Goal: Task Accomplishment & Management: Manage account settings

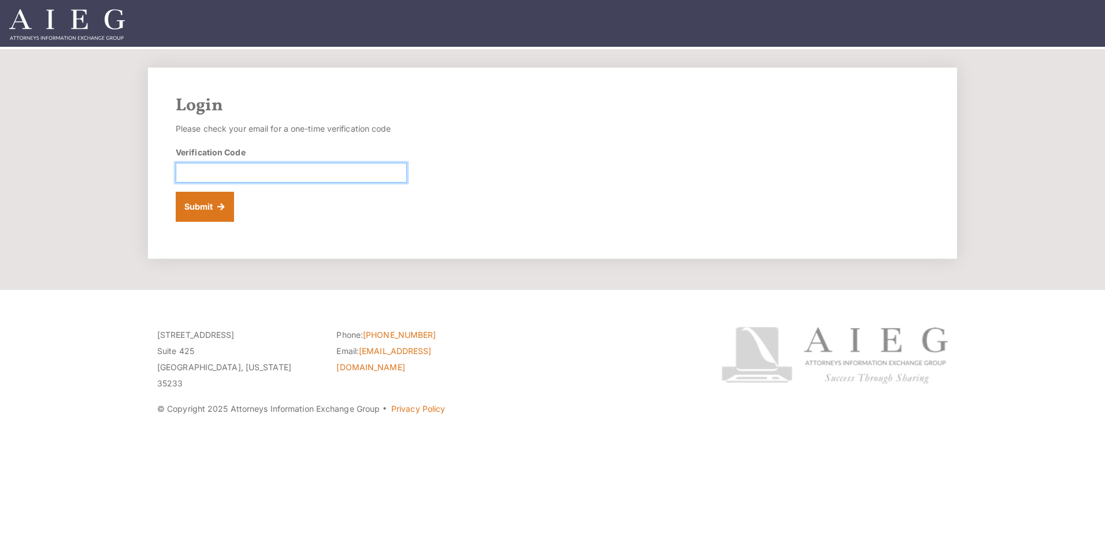
click at [310, 171] on input "Verification Code" at bounding box center [291, 173] width 231 height 20
click at [383, 173] on input "Verification Code" at bounding box center [291, 173] width 231 height 20
click at [324, 165] on input "Verification Code" at bounding box center [291, 173] width 231 height 20
click at [220, 209] on button "Submit" at bounding box center [205, 207] width 58 height 30
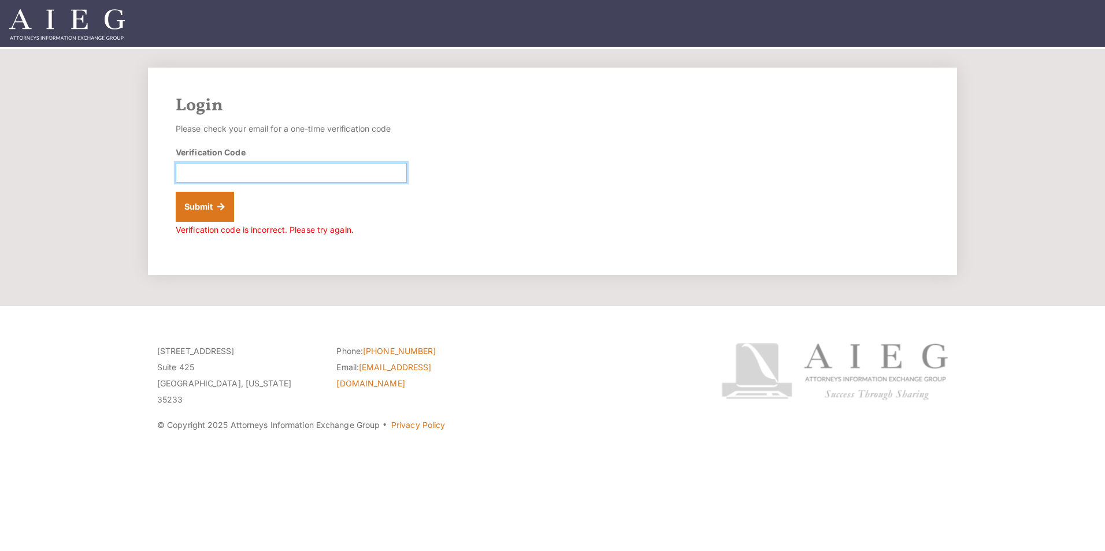
click at [269, 176] on input "Verification Code" at bounding box center [291, 173] width 231 height 20
click at [268, 217] on form "Please check your email for a one-time verification code Verification Code Subm…" at bounding box center [291, 179] width 231 height 117
click at [378, 179] on input "Verification Code" at bounding box center [291, 173] width 231 height 20
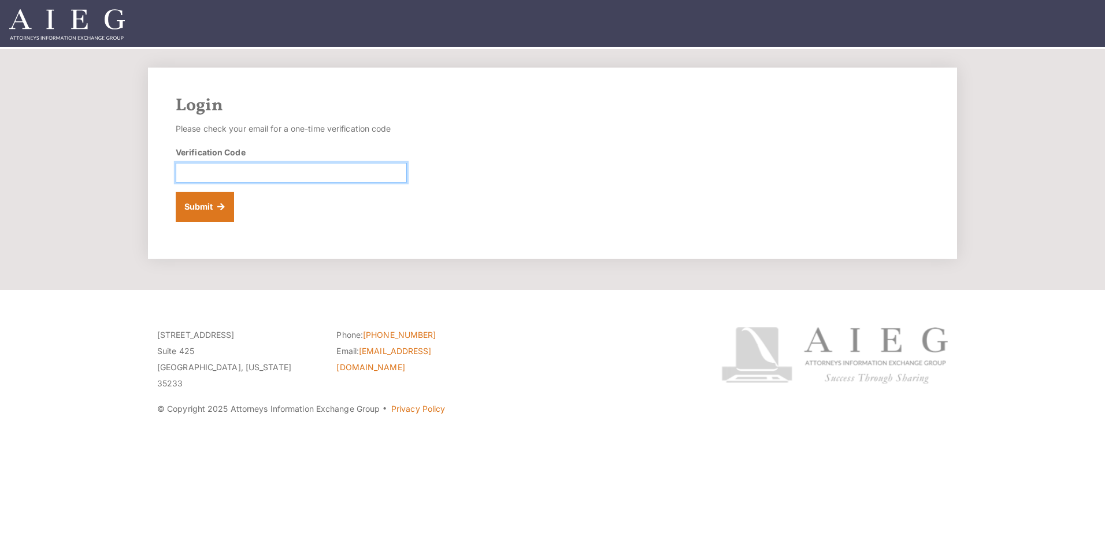
click at [292, 177] on input "Verification Code" at bounding box center [291, 173] width 231 height 20
click at [288, 147] on div "Verification Code" at bounding box center [291, 164] width 231 height 36
drag, startPoint x: 288, startPoint y: 147, endPoint x: 268, endPoint y: 134, distance: 23.7
click at [268, 134] on p "Please check your email for a one-time verification code" at bounding box center [291, 129] width 231 height 16
click at [239, 162] on div "Verification Code" at bounding box center [291, 164] width 231 height 36
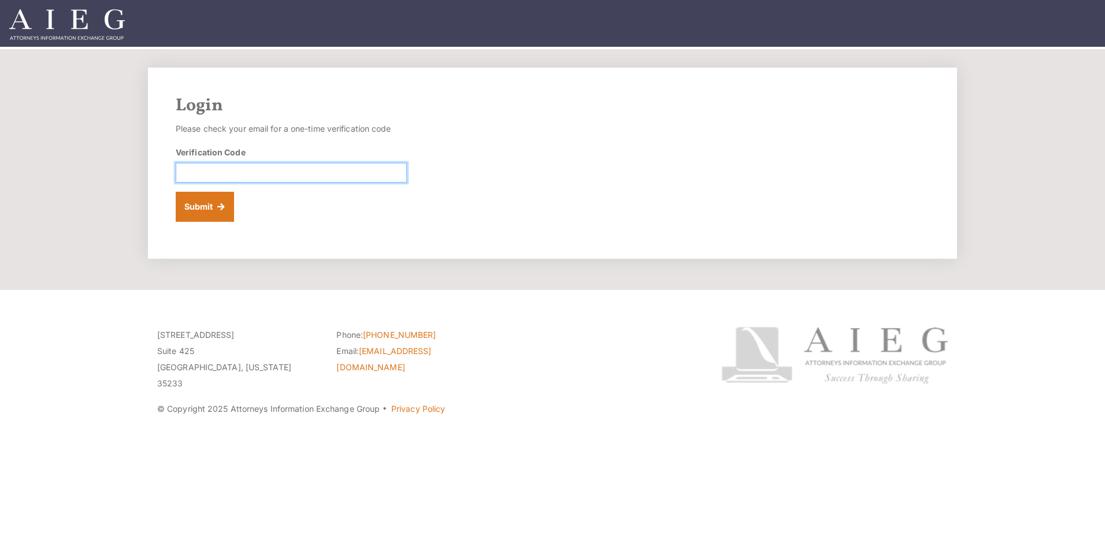
click at [241, 172] on input "Verification Code" at bounding box center [291, 173] width 231 height 20
click at [209, 203] on button "Submit" at bounding box center [205, 207] width 58 height 30
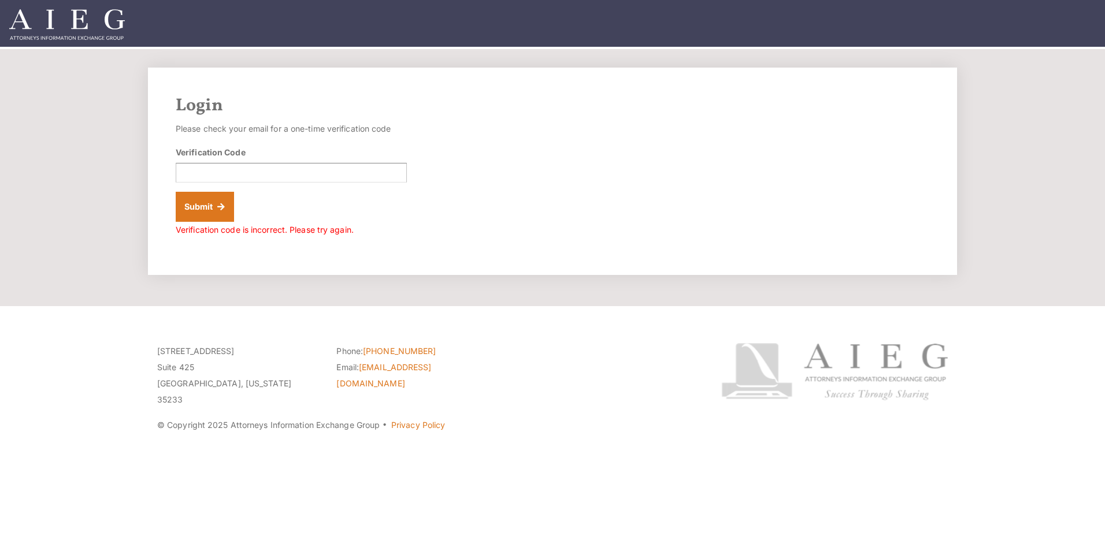
click at [212, 162] on div "Verification Code" at bounding box center [291, 164] width 231 height 36
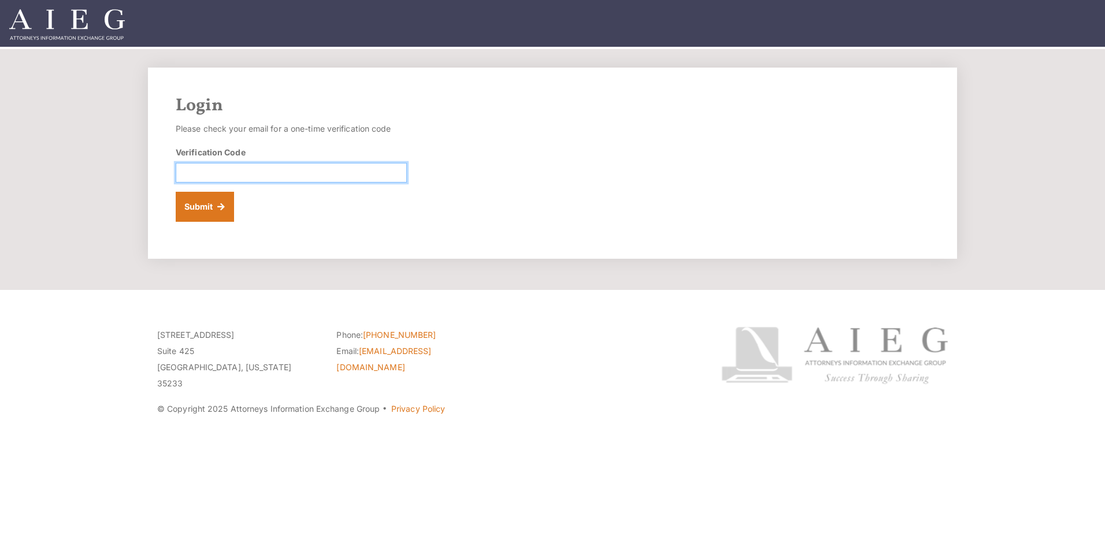
click at [246, 167] on input "Verification Code" at bounding box center [291, 173] width 231 height 20
